Goal: Check status: Check status

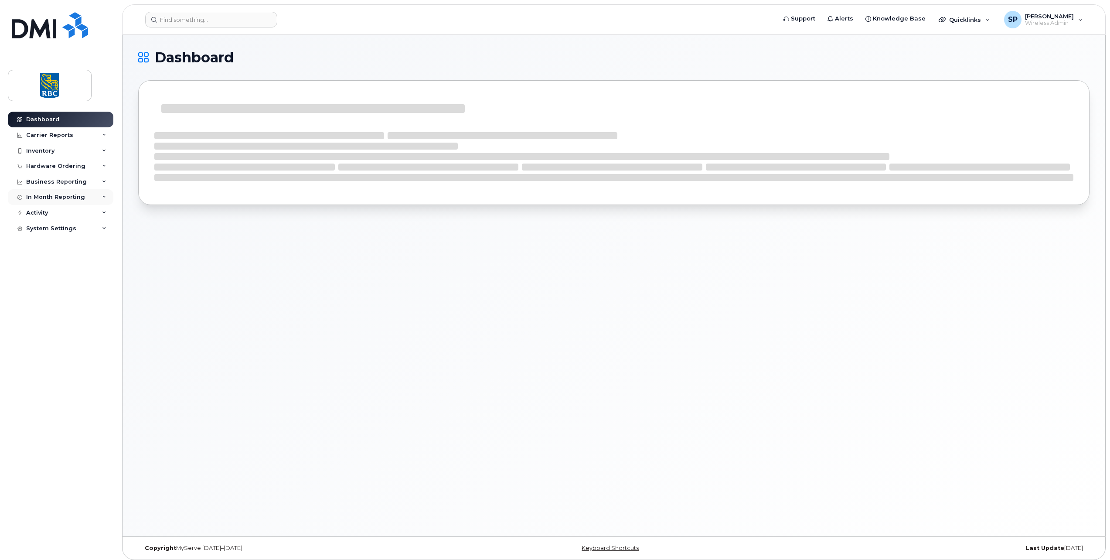
click at [69, 196] on div "In Month Reporting" at bounding box center [55, 197] width 59 height 7
click at [68, 256] on div "Activity" at bounding box center [61, 263] width 106 height 16
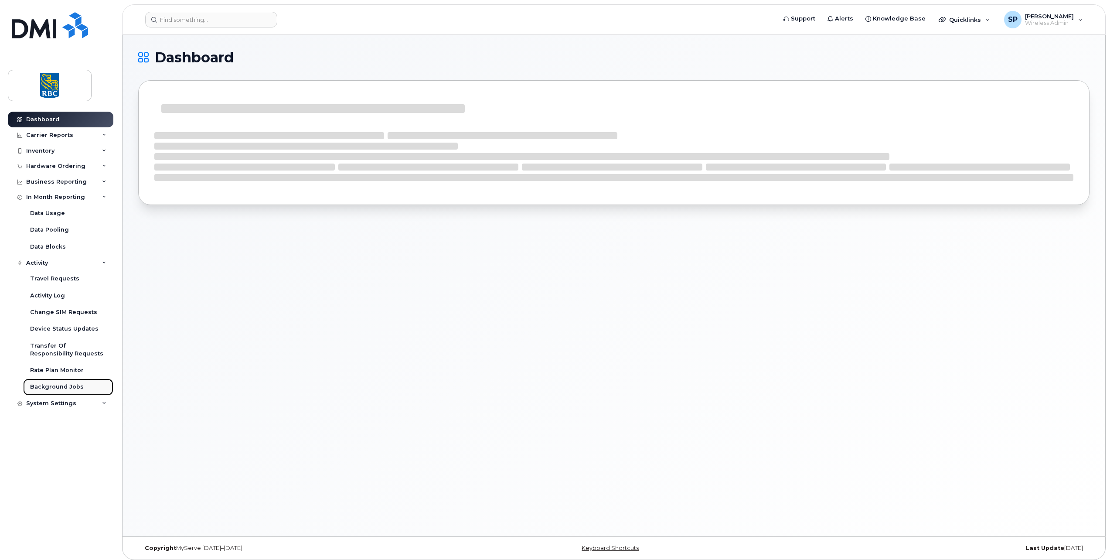
click at [59, 384] on div "Background Jobs" at bounding box center [57, 387] width 54 height 8
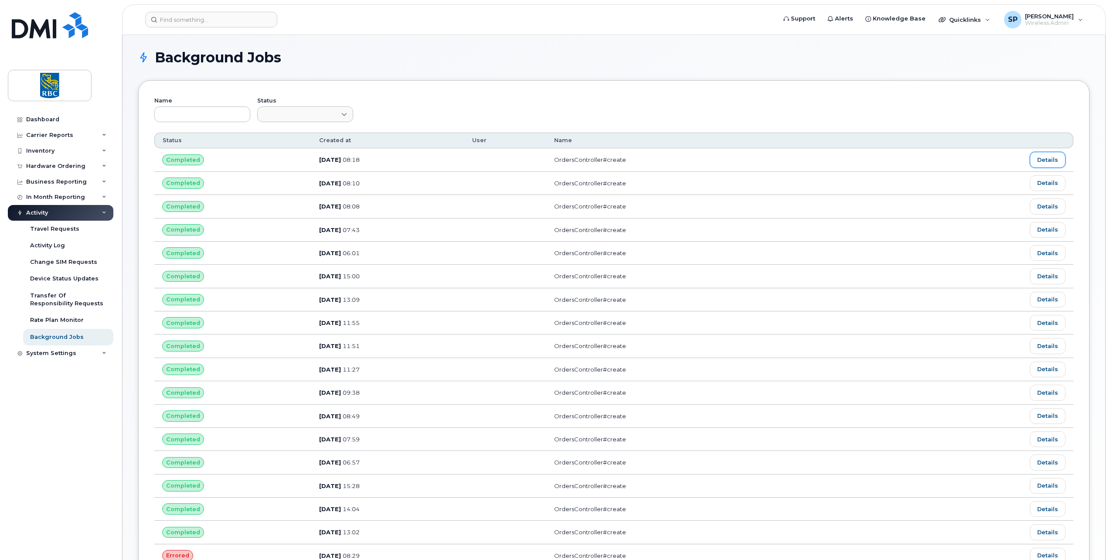
click at [1052, 159] on link "Details" at bounding box center [1048, 160] width 36 height 16
click at [1052, 181] on link "Details" at bounding box center [1048, 183] width 36 height 16
click at [1050, 208] on link "Details" at bounding box center [1048, 206] width 36 height 16
click at [1040, 231] on link "Details" at bounding box center [1048, 230] width 36 height 16
click at [1037, 160] on link "Details" at bounding box center [1048, 160] width 36 height 16
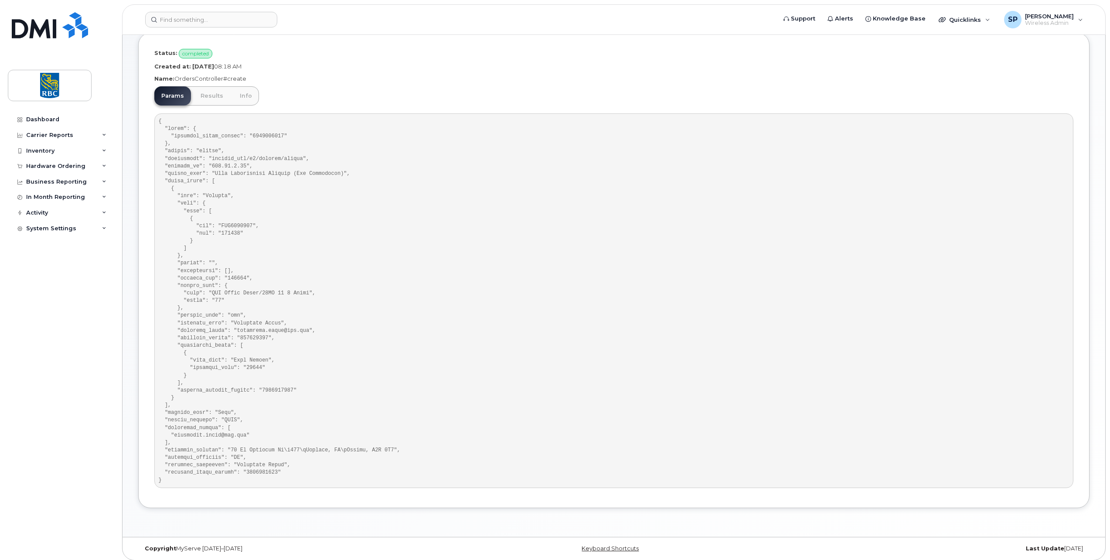
scroll to position [52, 0]
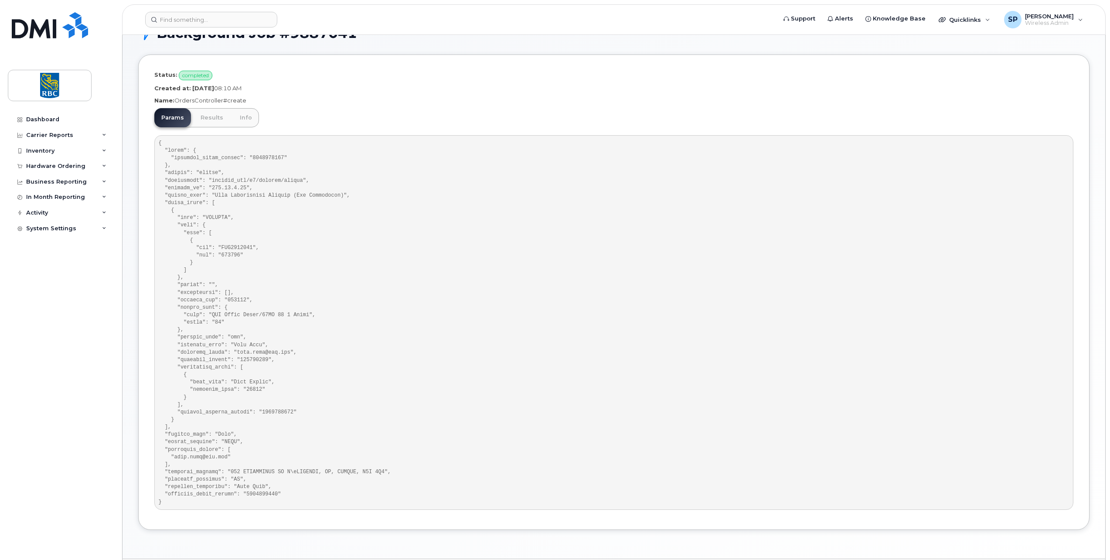
scroll to position [52, 0]
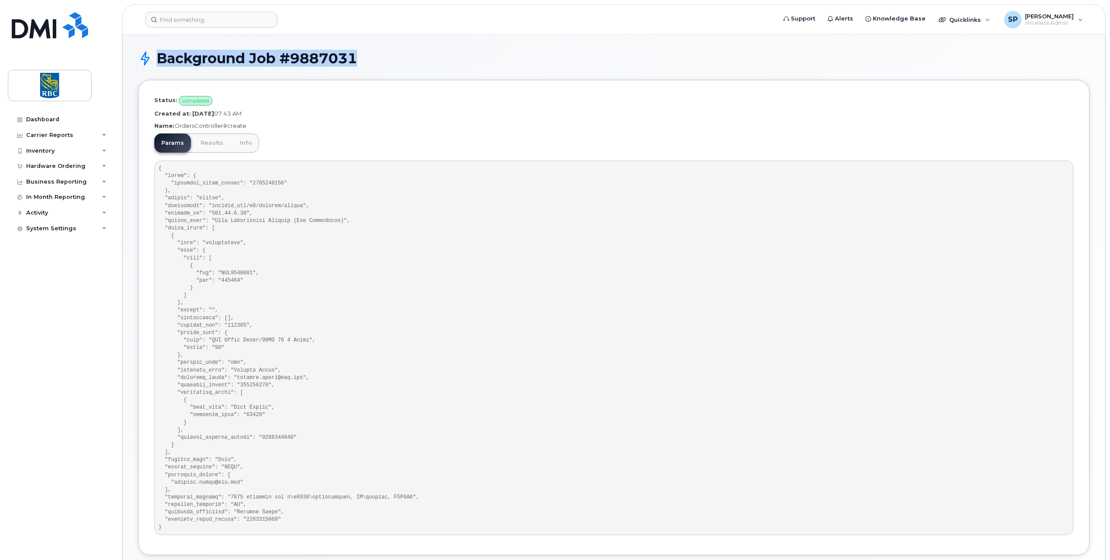
drag, startPoint x: 276, startPoint y: 61, endPoint x: 147, endPoint y: 61, distance: 128.2
click at [147, 61] on div "Background Job #9887031" at bounding box center [614, 65] width 952 height 29
copy div "Background Job #9887031"
click at [262, 184] on pre at bounding box center [613, 347] width 919 height 375
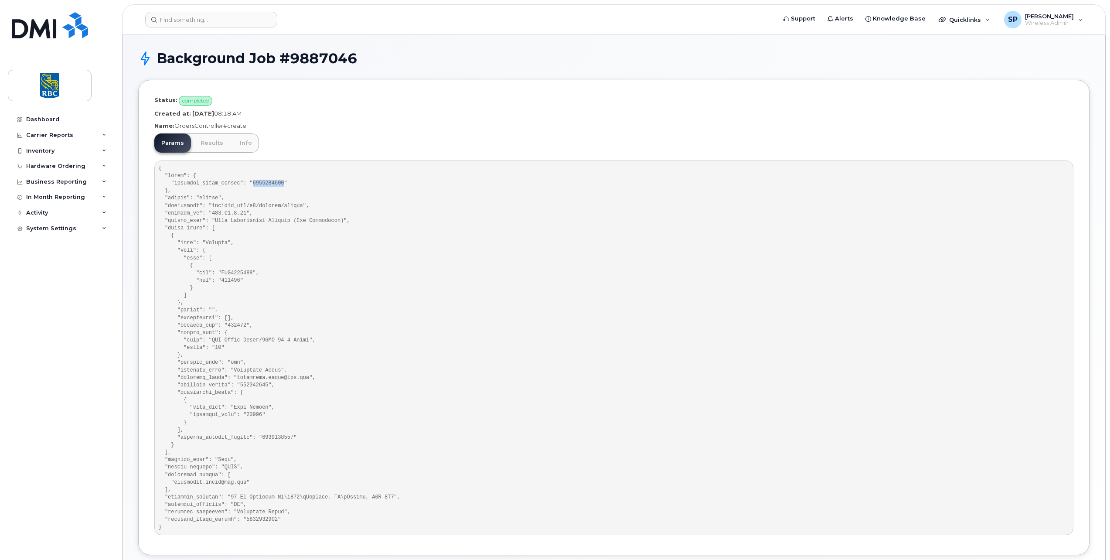
click at [262, 184] on pre at bounding box center [613, 347] width 919 height 375
copy pre "6500221623"
click at [254, 183] on pre at bounding box center [613, 347] width 919 height 375
click at [437, 425] on pre at bounding box center [613, 347] width 919 height 375
